Goal: Task Accomplishment & Management: Manage account settings

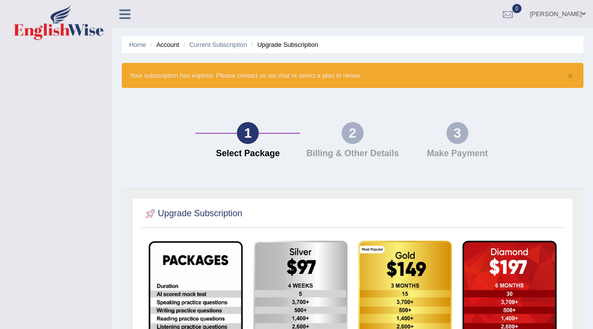
click at [125, 12] on icon at bounding box center [124, 14] width 11 height 13
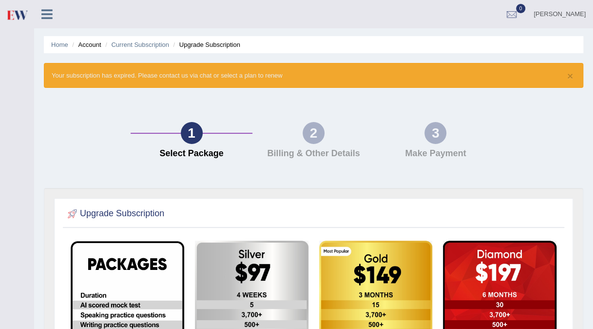
click at [171, 77] on div "× Your subscription has expired. Please contact us via chat or select a plan to…" at bounding box center [314, 75] width 540 height 25
click at [510, 14] on div at bounding box center [512, 14] width 15 height 15
click at [477, 42] on icon at bounding box center [476, 40] width 4 height 7
